Goal: Task Accomplishment & Management: Complete application form

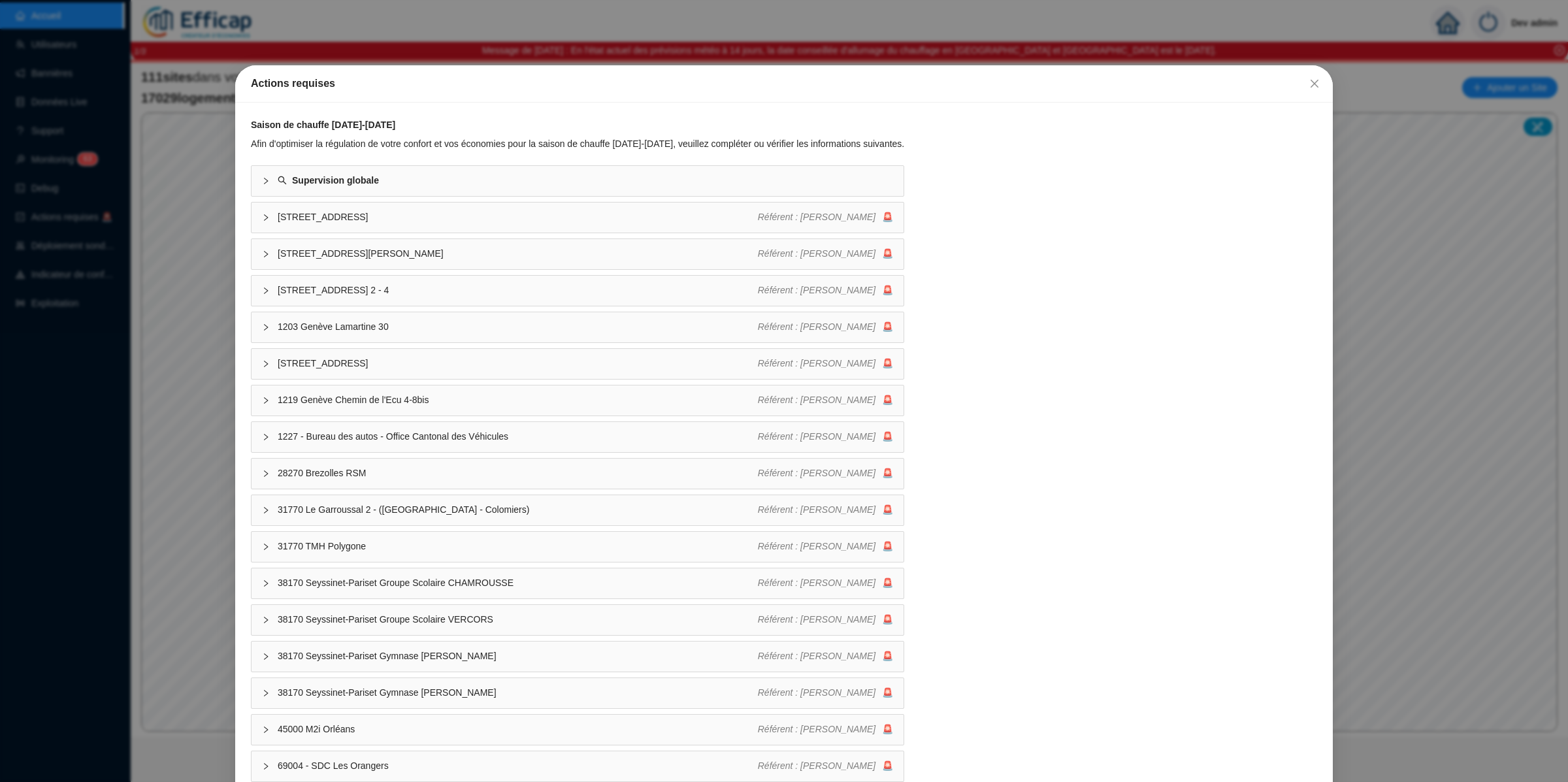
click at [1310, 81] on span "Fermer" at bounding box center [1315, 84] width 21 height 11
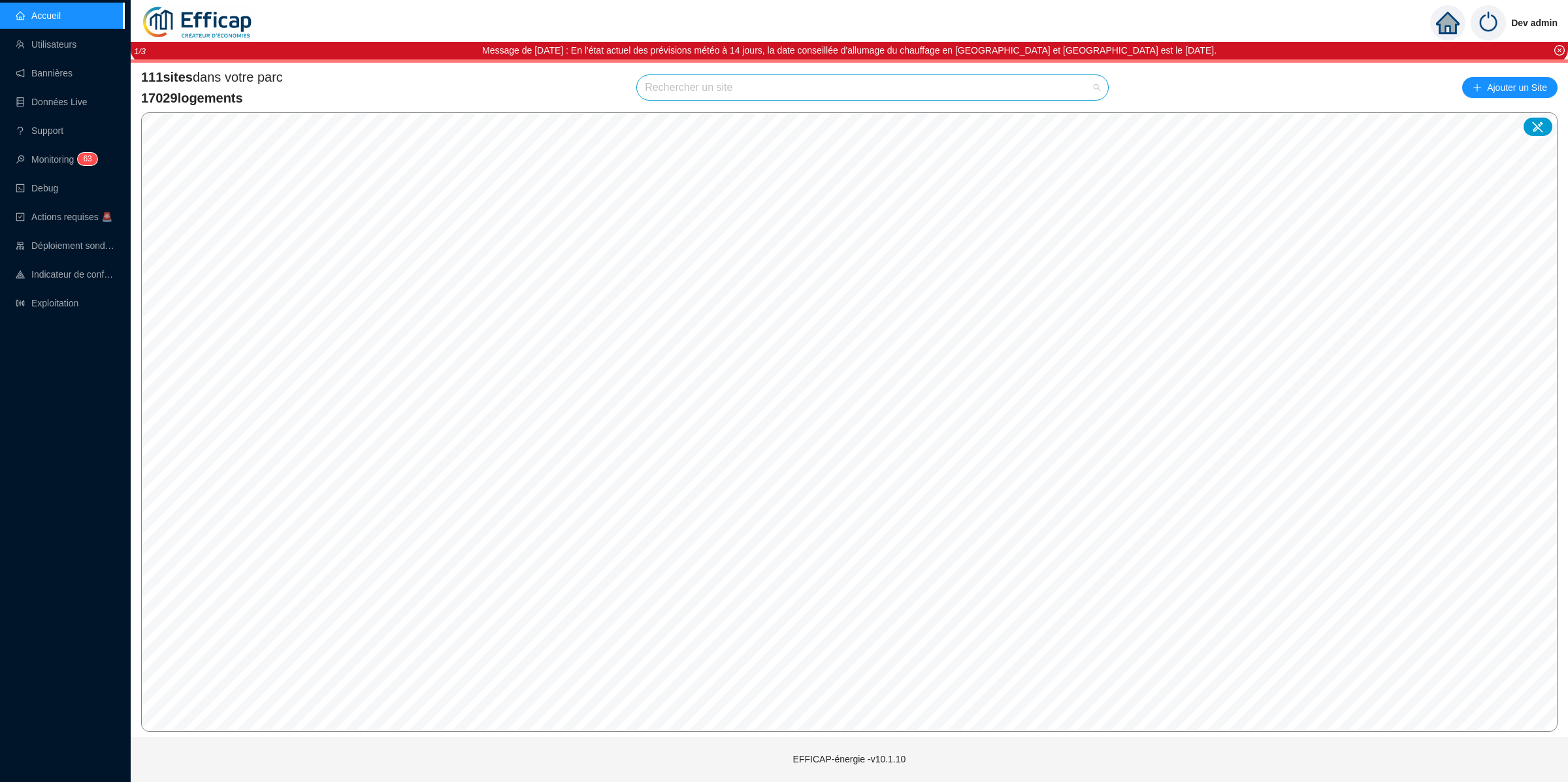
click at [926, 82] on input "search" at bounding box center [866, 88] width 443 height 25
type input "domain"
click at [1086, 114] on icon at bounding box center [1082, 119] width 9 height 9
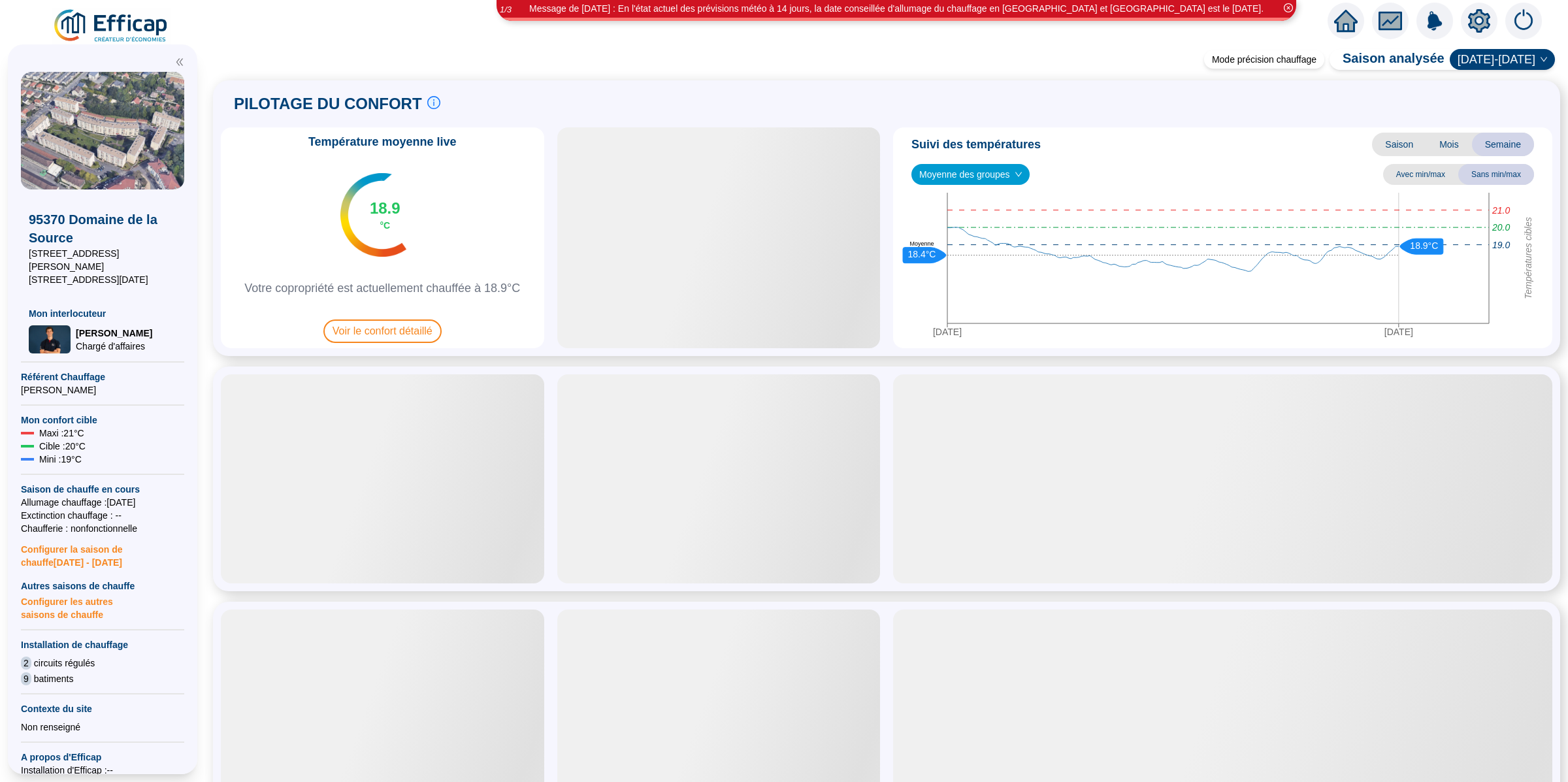
click at [1475, 13] on icon "setting" at bounding box center [1479, 21] width 22 height 24
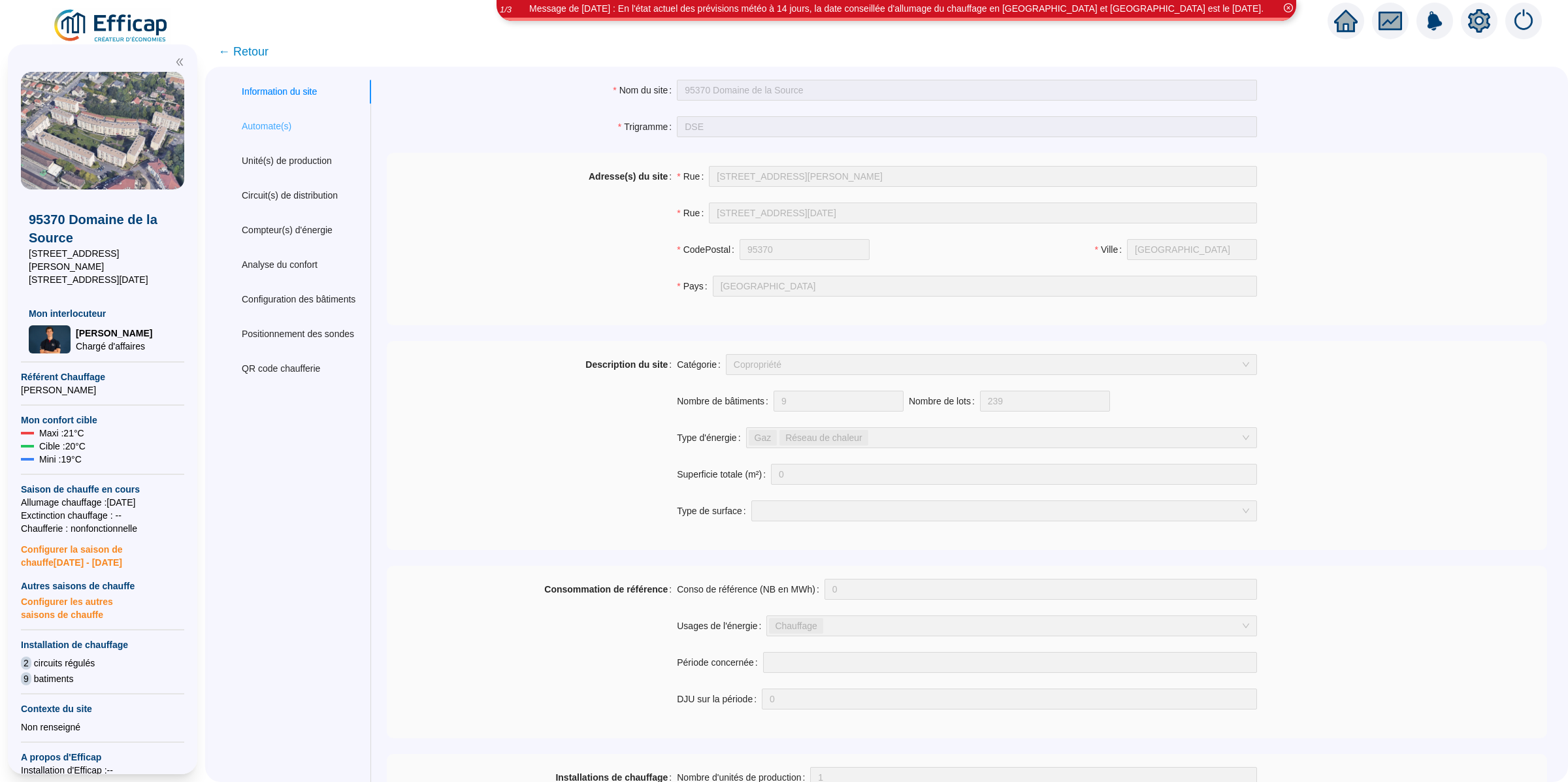
click at [310, 121] on div "Automate(s)" at bounding box center [299, 126] width 145 height 24
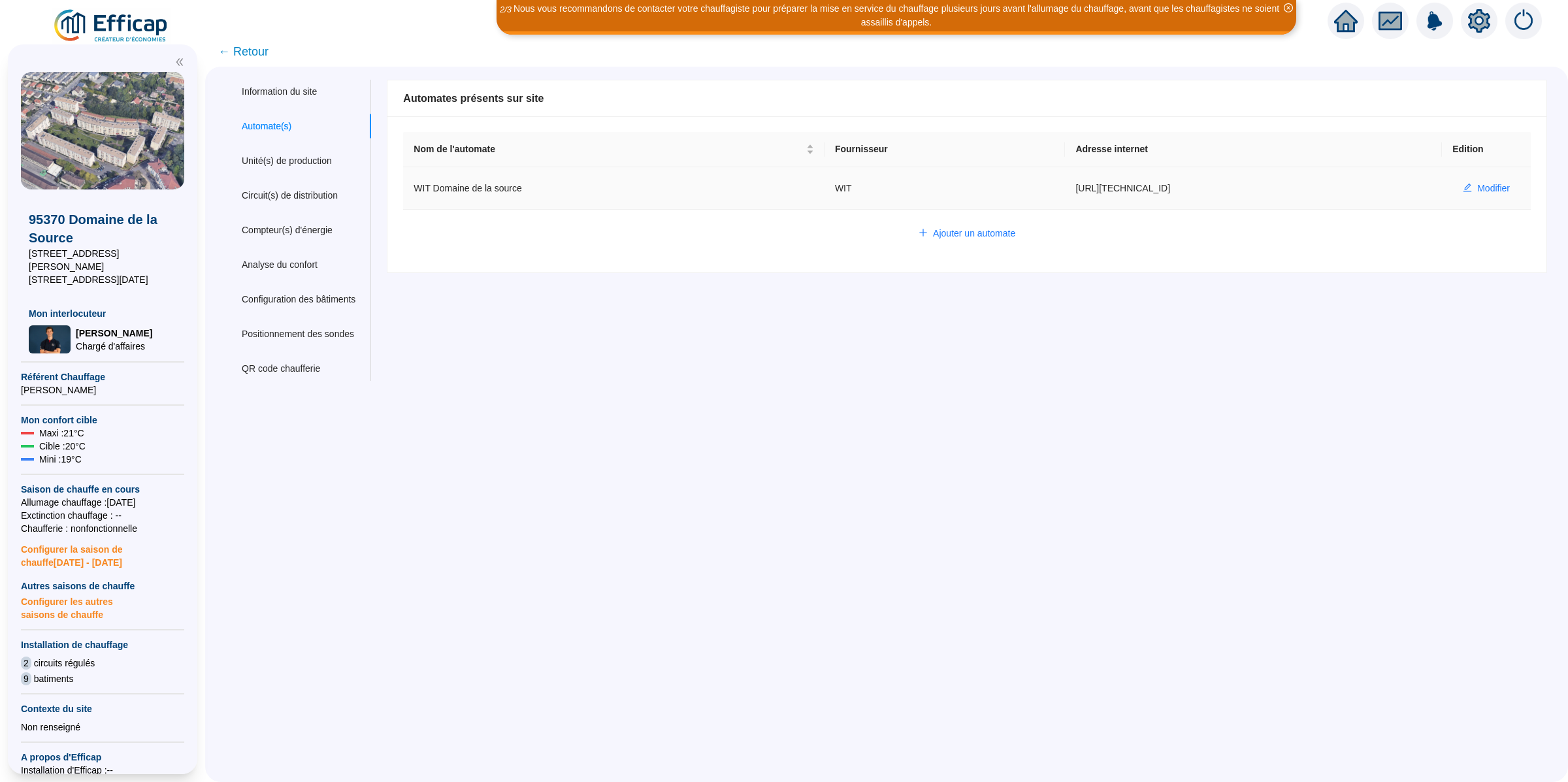
drag, startPoint x: 1173, startPoint y: 184, endPoint x: 1051, endPoint y: 189, distance: 122.1
click at [1065, 189] on td "http://80.15.46.140:5001" at bounding box center [1253, 188] width 377 height 42
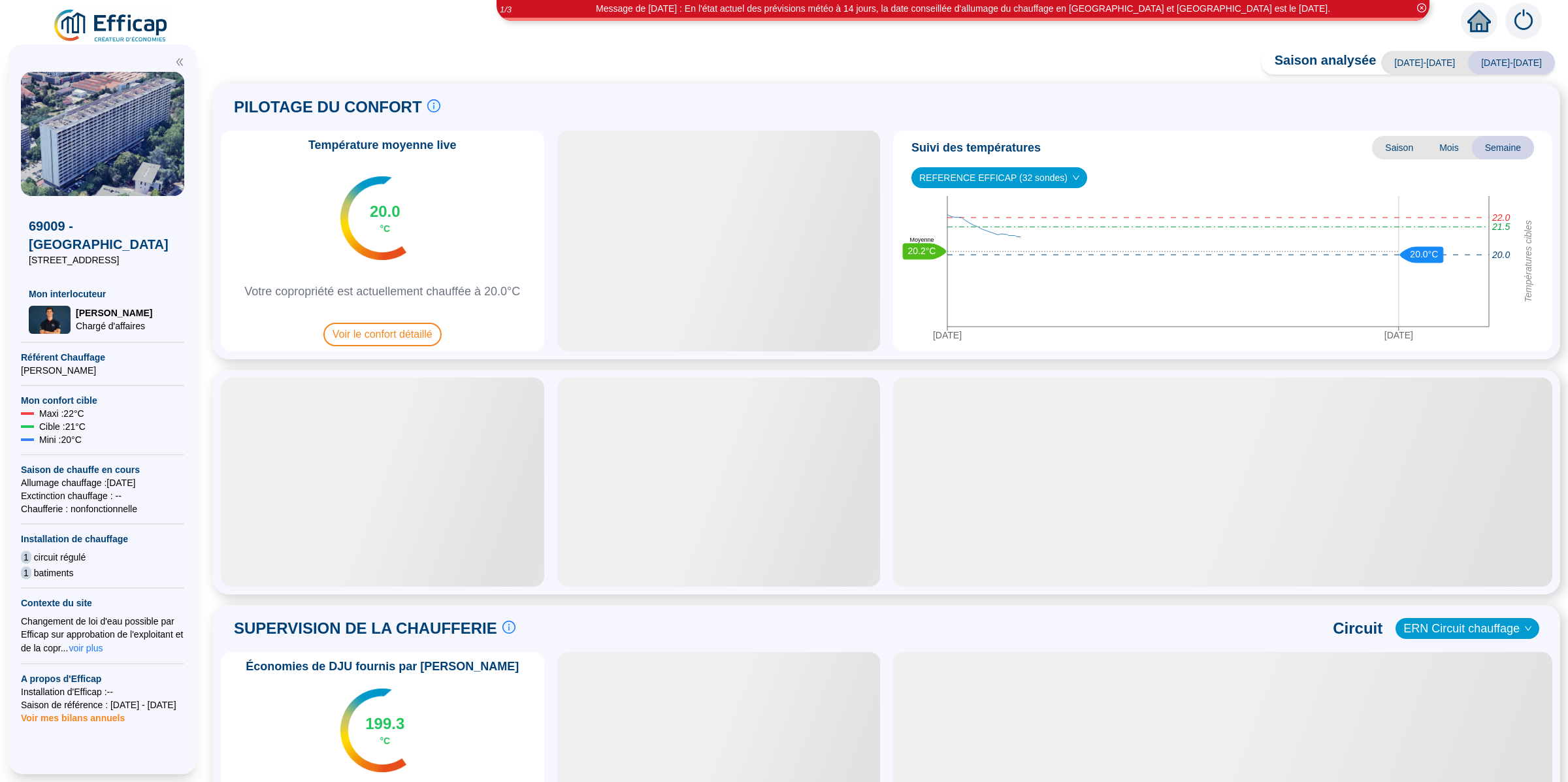
click at [1519, 17] on img at bounding box center [1523, 20] width 36 height 36
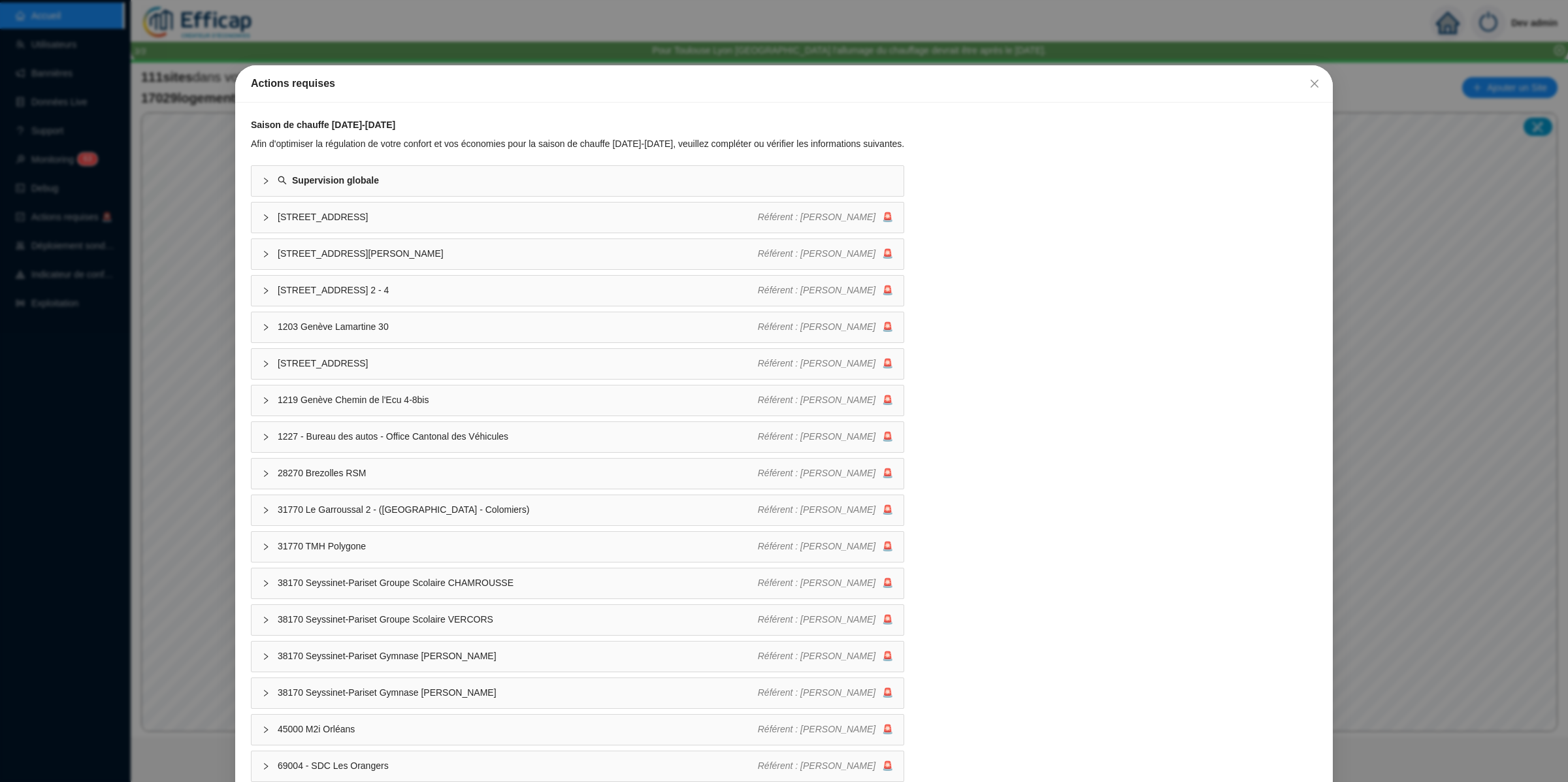
click at [106, 265] on div "Actions requises Saison de chauffe 2025-2026 Afin d'optimiser la régulation de …" at bounding box center [784, 391] width 1568 height 782
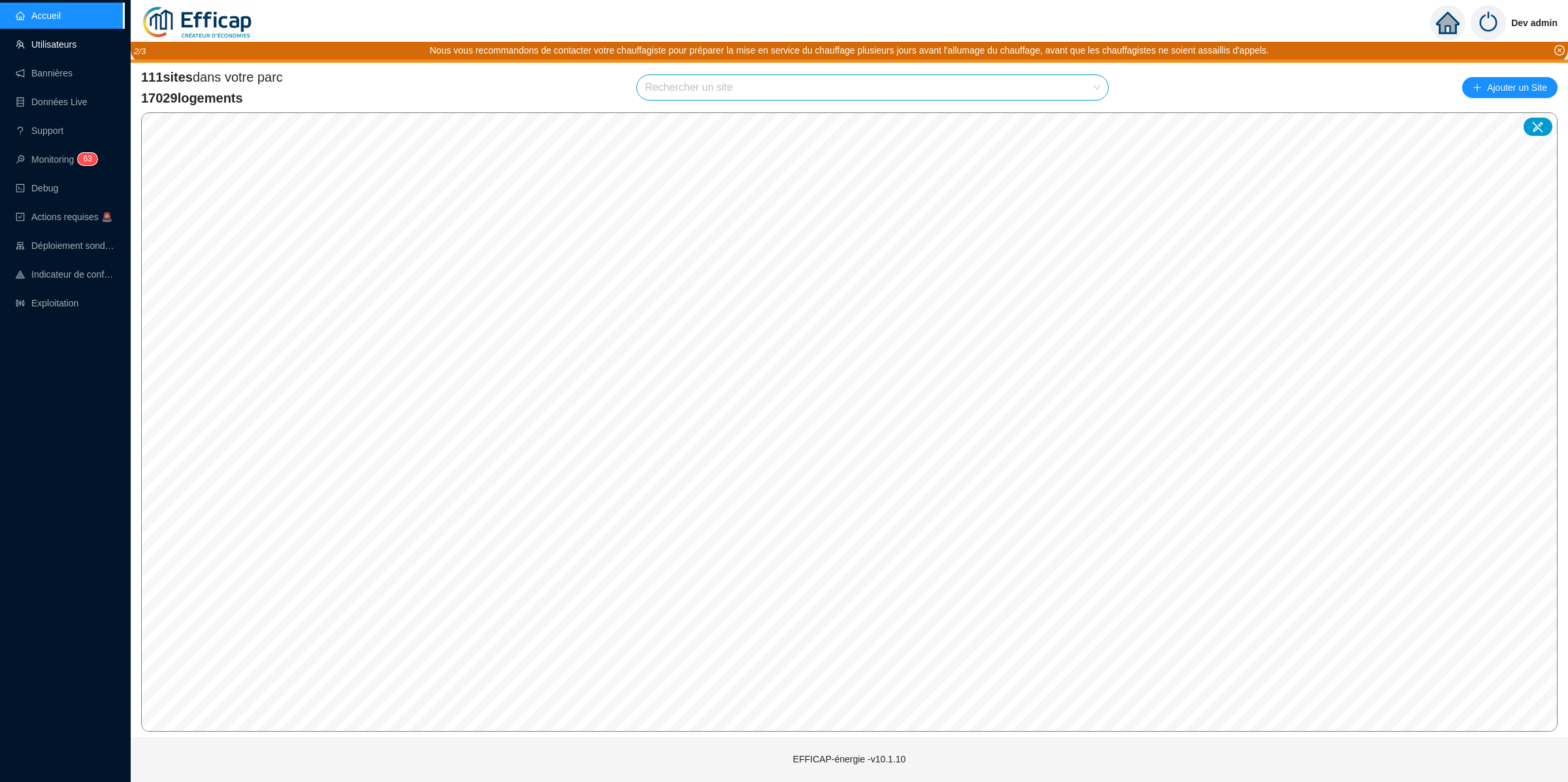
click at [47, 42] on link "Utilisateurs" at bounding box center [46, 44] width 61 height 11
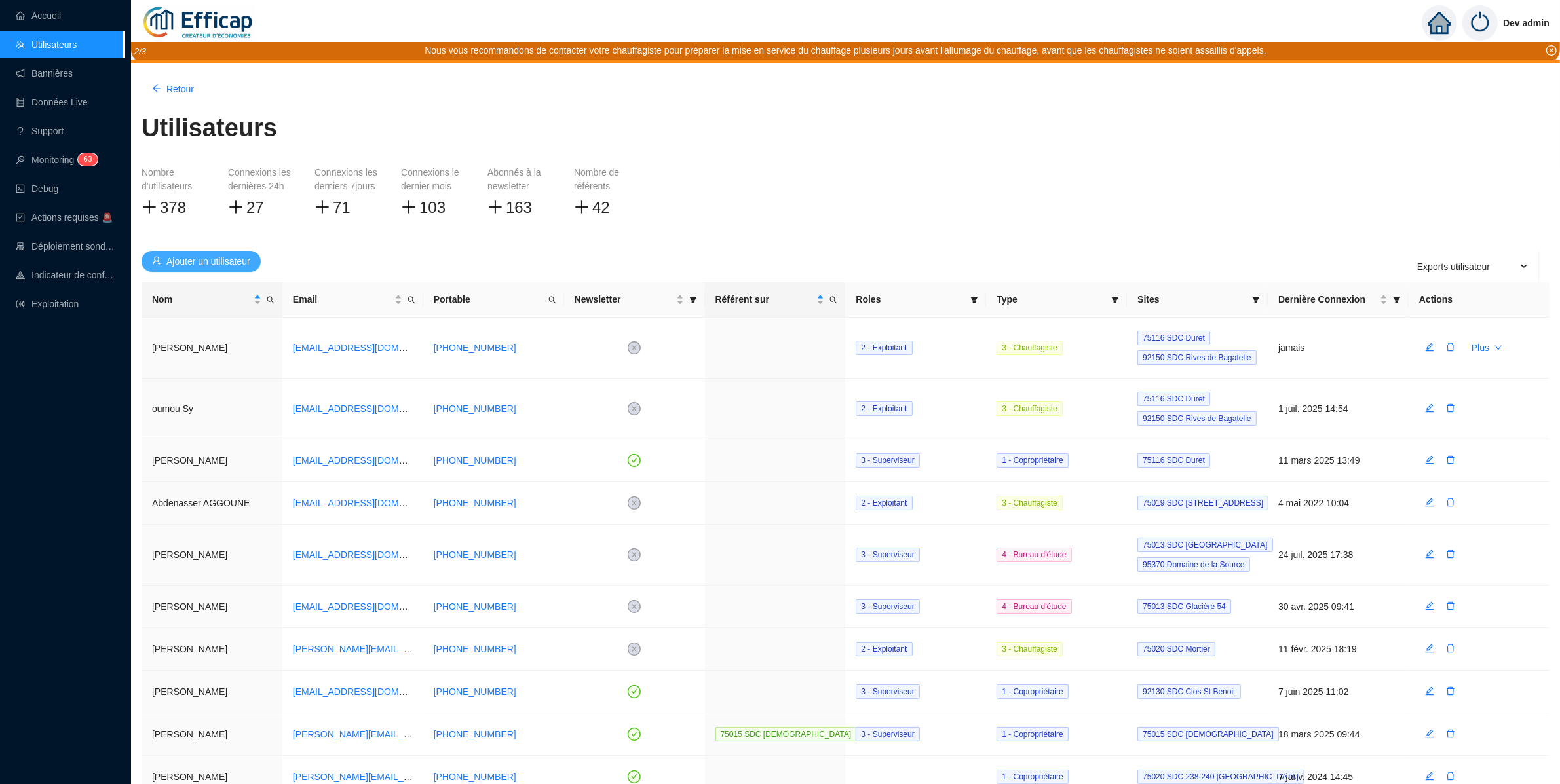
click at [238, 268] on button "Ajouter un utilisateur" at bounding box center [201, 262] width 119 height 21
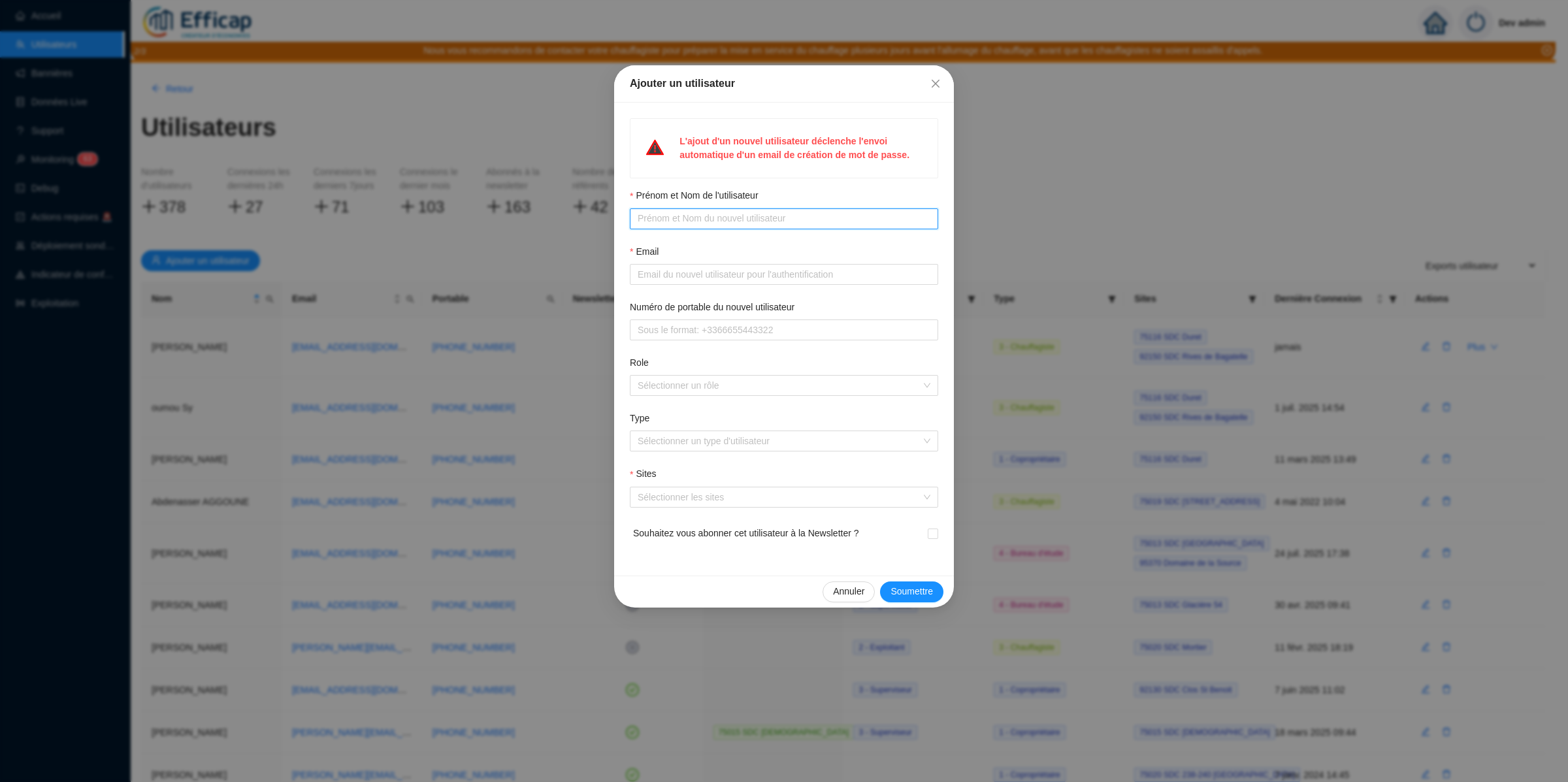
click at [777, 222] on input "Prénom et Nom de l'utilisateur" at bounding box center [782, 218] width 290 height 14
type input "[PERSON_NAME]"
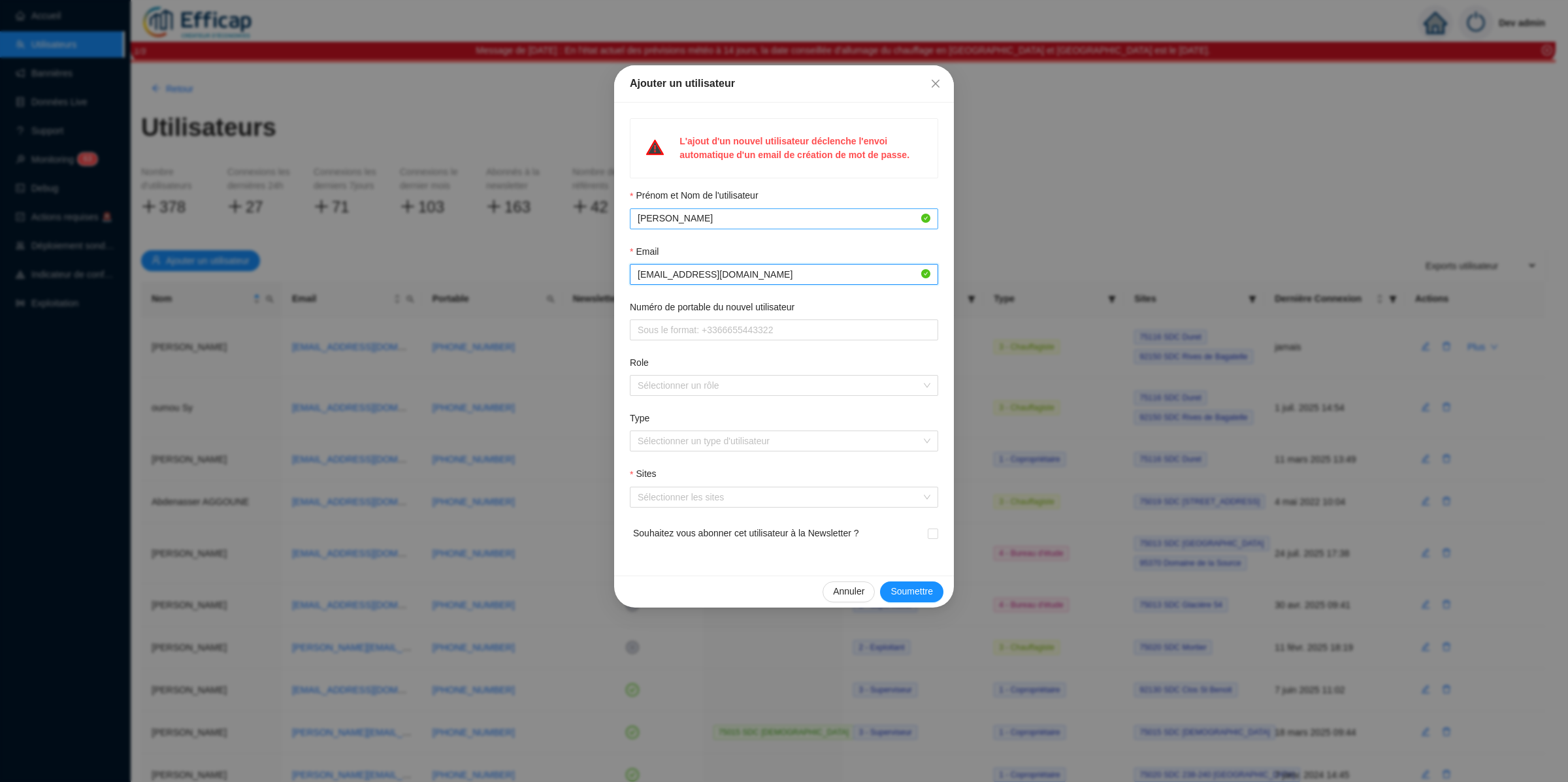
type input "paul.verborg78@gmail.com"
click at [761, 501] on div at bounding box center [777, 497] width 289 height 18
type input "méridi"
click at [786, 526] on div "75014 SDC Le Méridien de [GEOGRAPHIC_DATA]" at bounding box center [784, 524] width 287 height 14
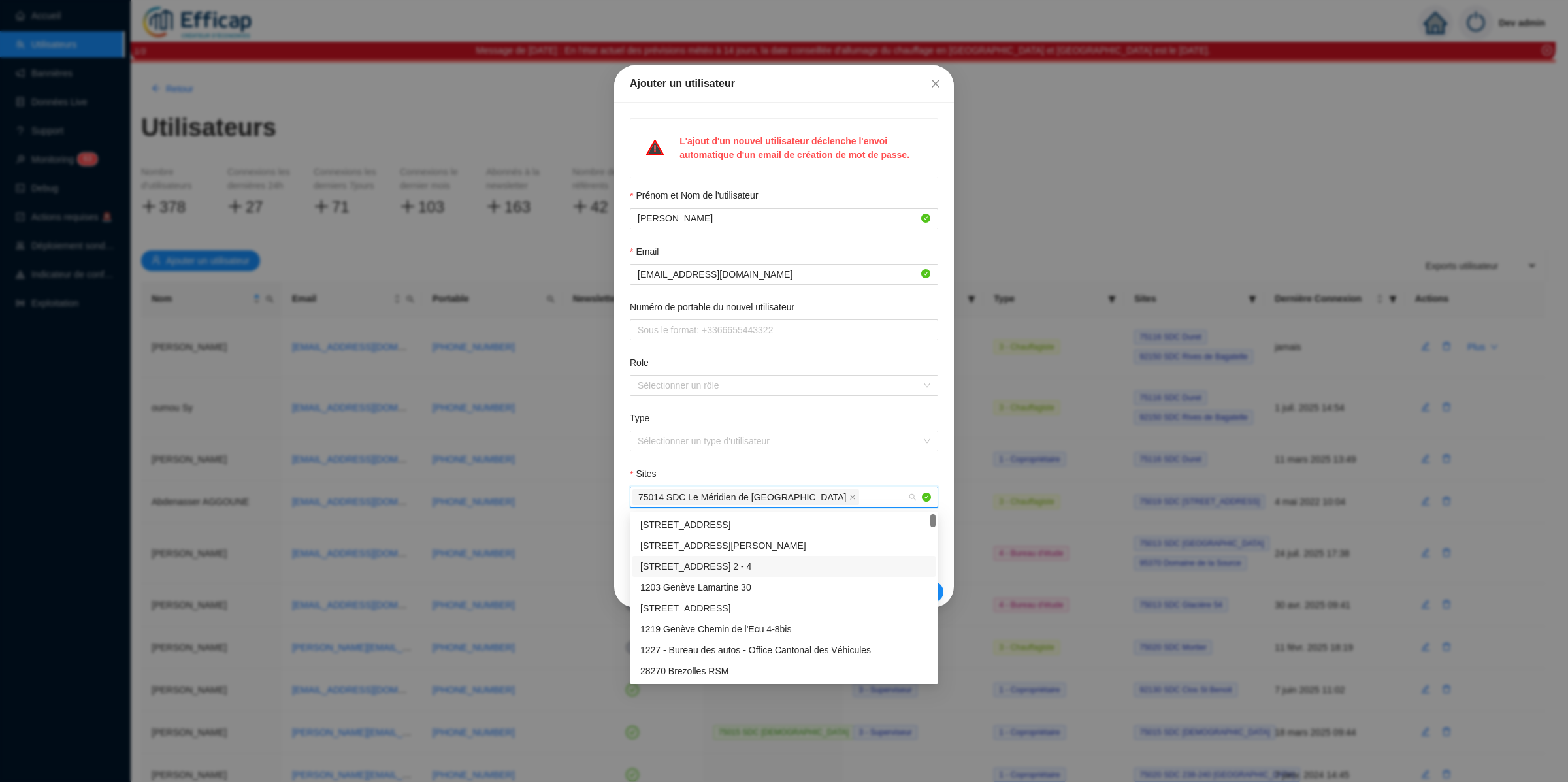
click at [907, 466] on form "Prénom et Nom de l'utilisateur Paul Verborg Email paul.verborg78@gmail.com Numé…" at bounding box center [784, 374] width 309 height 371
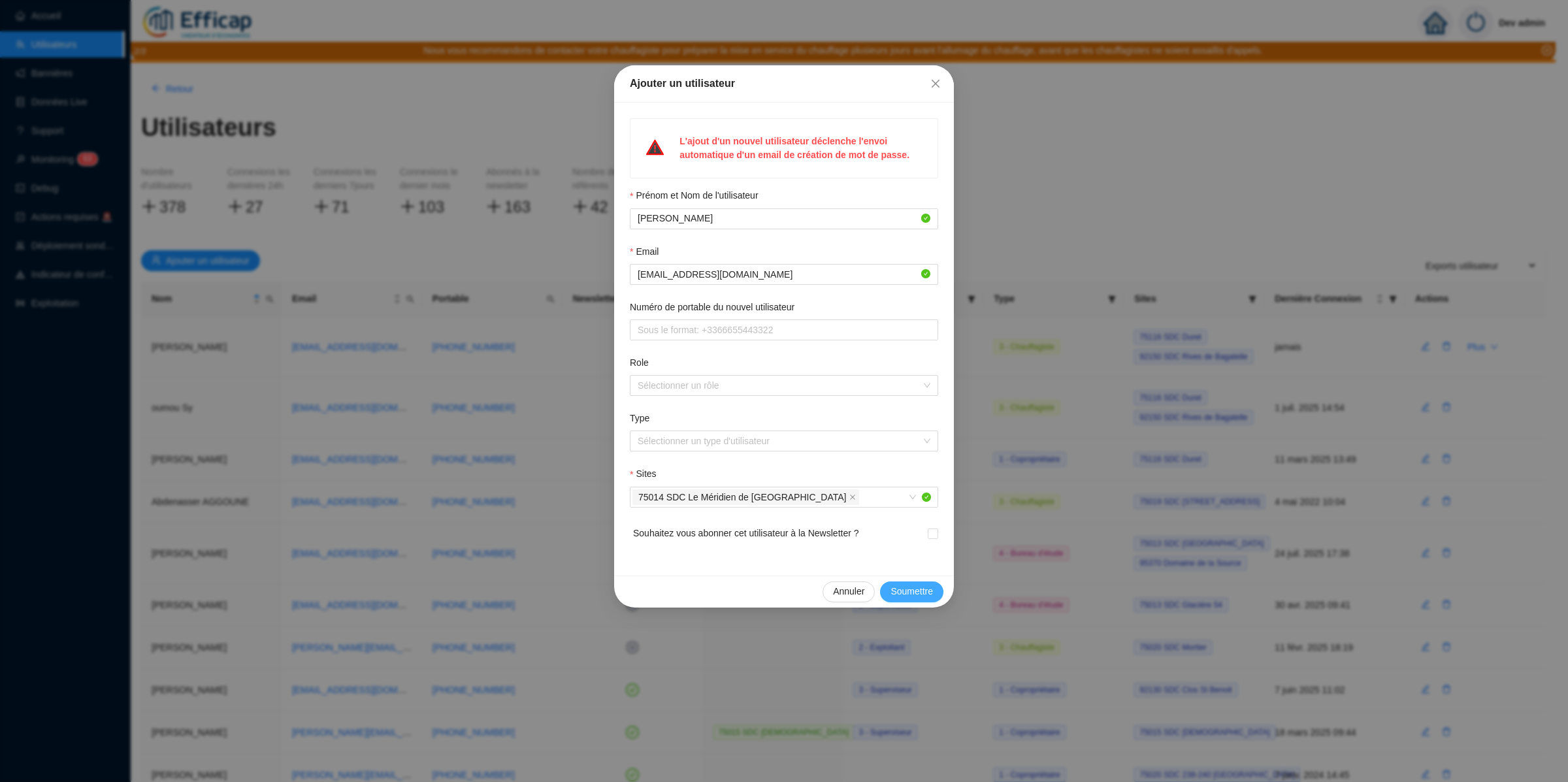
click at [913, 586] on span "Soumettre" at bounding box center [912, 591] width 42 height 14
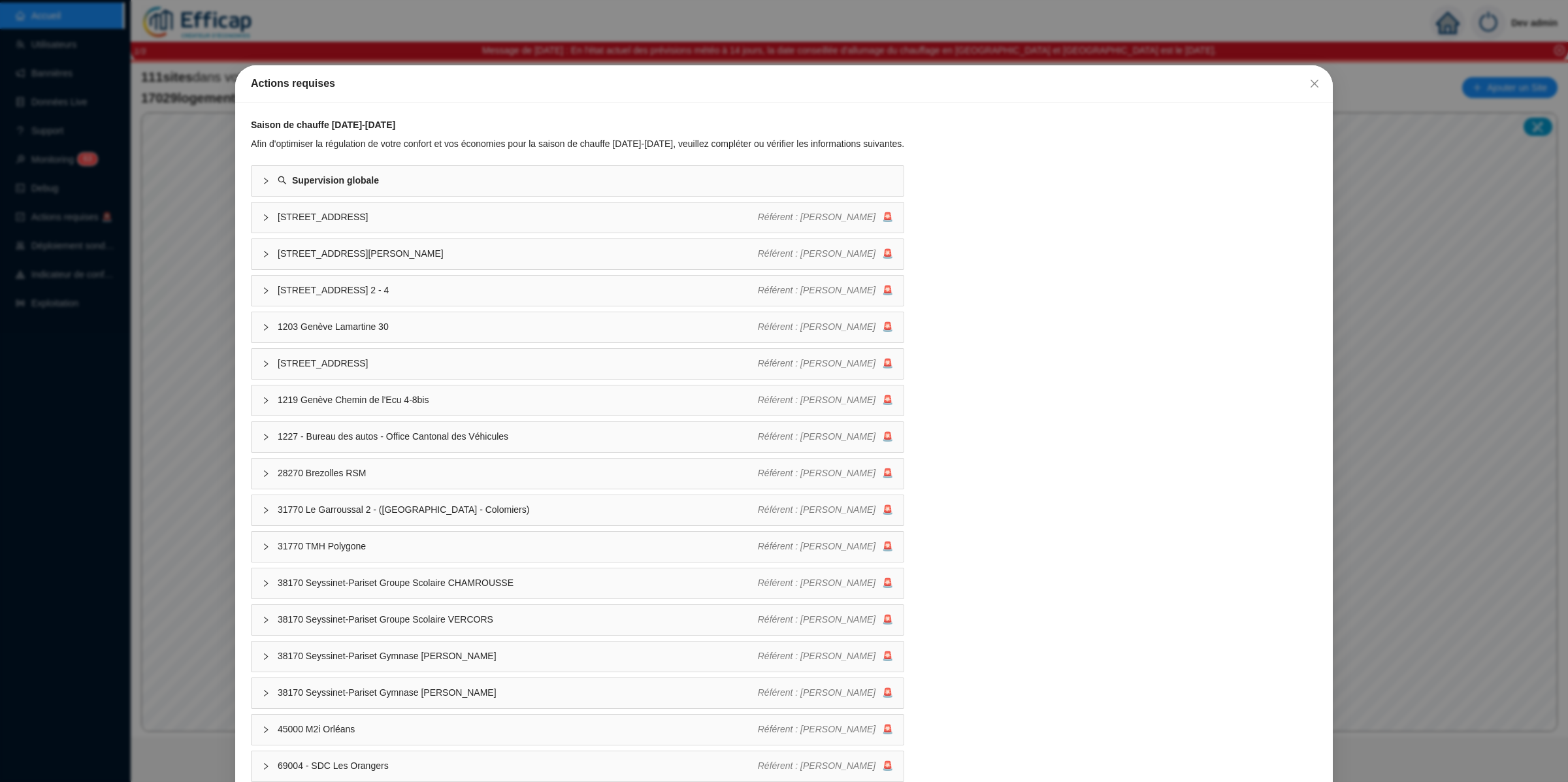
click at [1402, 254] on div "Actions requises Saison de chauffe 2025-2026 Afin d'optimiser la régulation de …" at bounding box center [784, 391] width 1568 height 782
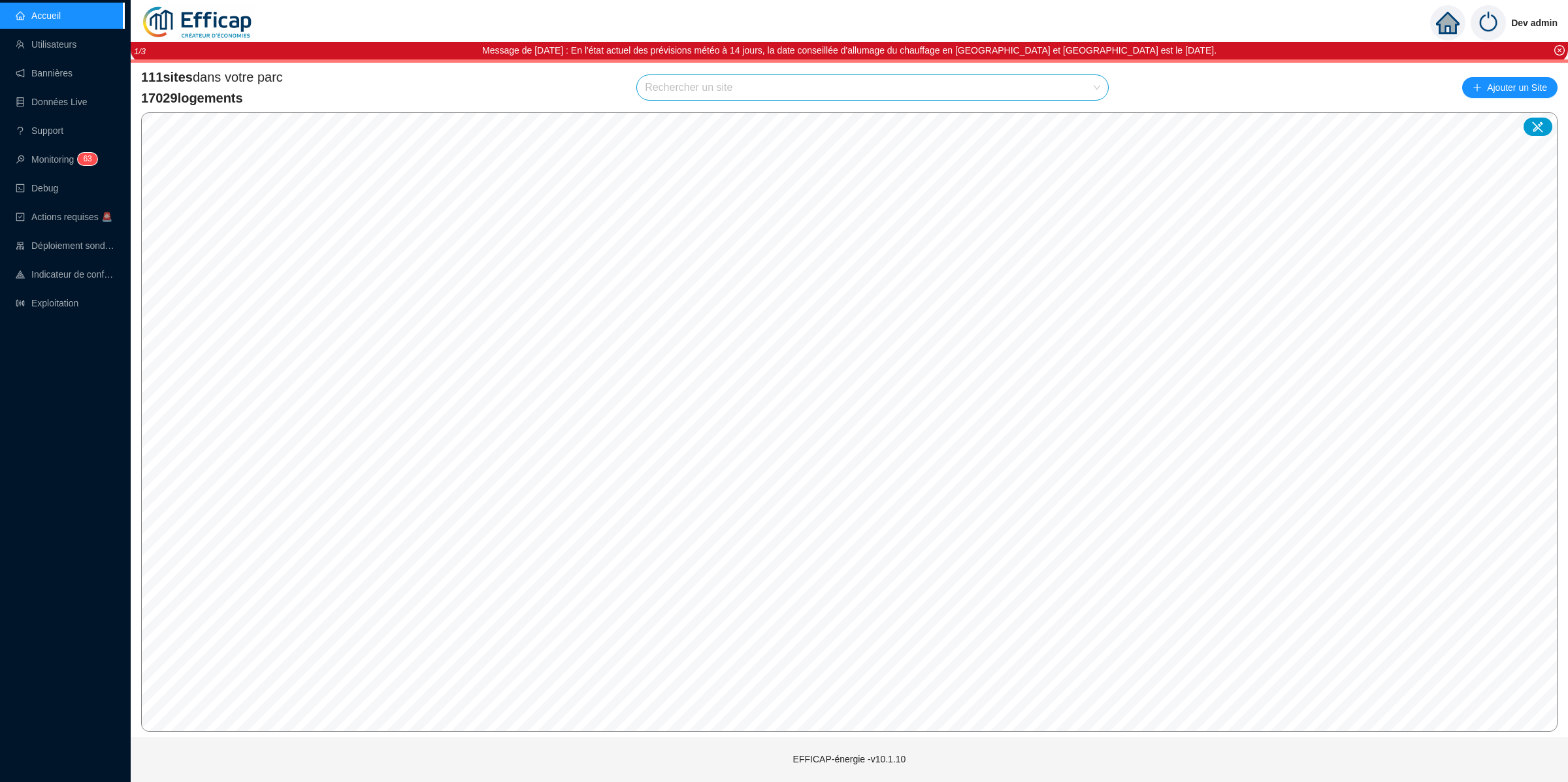
click at [1486, 29] on img at bounding box center [1488, 22] width 35 height 35
